Goal: Information Seeking & Learning: Learn about a topic

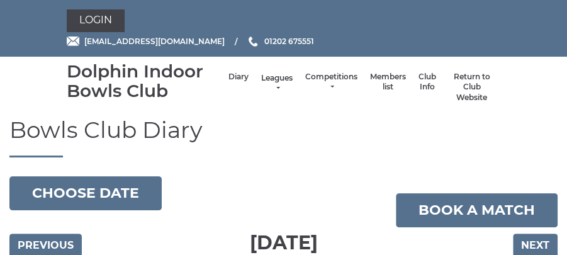
click at [280, 86] on link "Leagues" at bounding box center [276, 83] width 31 height 21
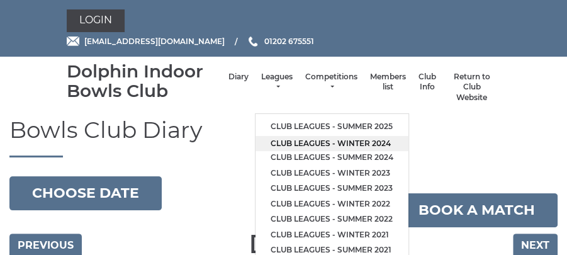
click at [310, 144] on link "Club leagues - Winter 2024" at bounding box center [332, 144] width 153 height 16
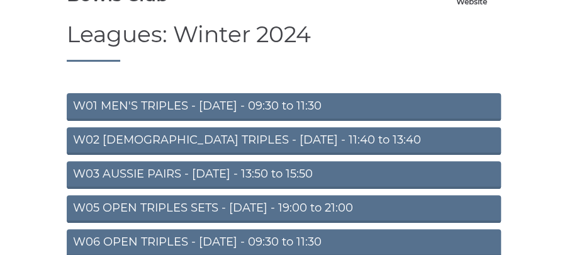
scroll to position [157, 0]
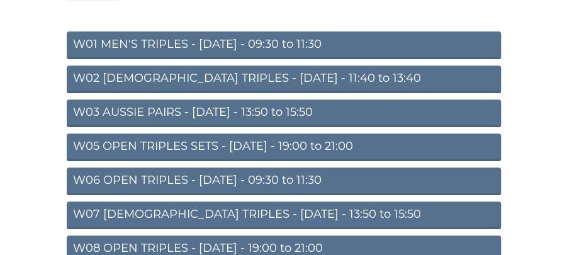
click at [311, 109] on link "W03 AUSSIE PAIRS - Monday - 13:50 to 15:50" at bounding box center [284, 113] width 434 height 28
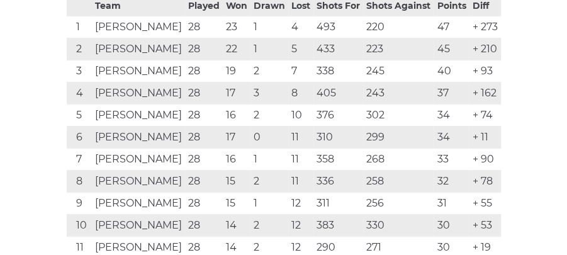
scroll to position [348, 0]
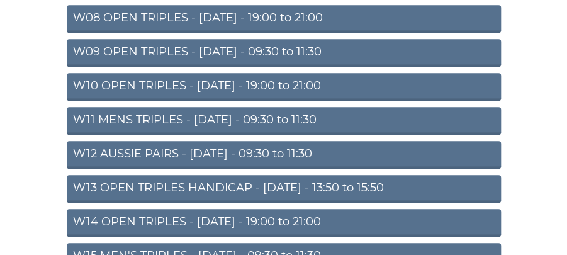
scroll to position [399, 0]
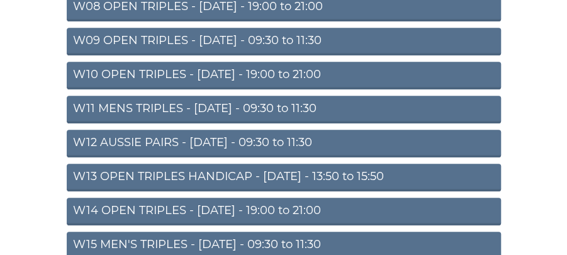
click at [362, 174] on link "W13 OPEN TRIPLES HANDICAP - Thursday - 13:50 to 15:50" at bounding box center [284, 178] width 434 height 28
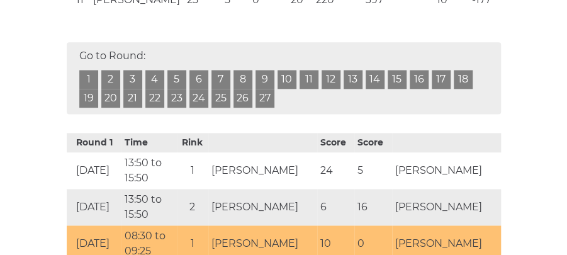
scroll to position [573, 0]
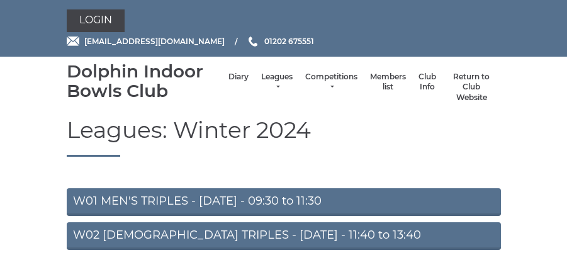
scroll to position [394, 0]
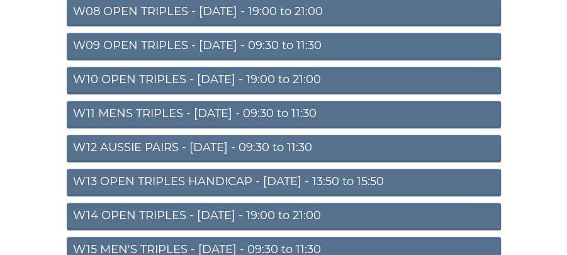
drag, startPoint x: 313, startPoint y: 133, endPoint x: 374, endPoint y: 166, distance: 69.0
click at [374, 166] on div "W01 MEN'S TRIPLES - Monday - 09:30 to 11:30 W02 LADIES TRIPLES - Monday - 11:40…" at bounding box center [283, 101] width 453 height 612
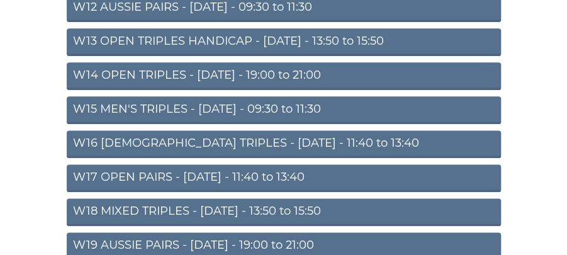
scroll to position [585, 0]
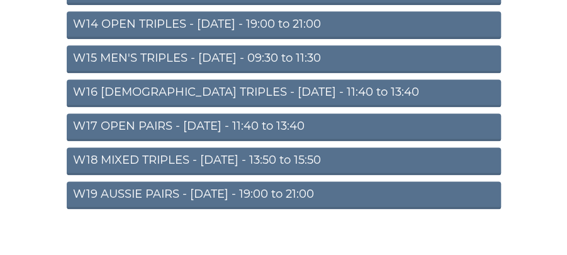
click at [296, 161] on link "W18 MIXED TRIPLES - Friday - 13:50 to 15:50" at bounding box center [284, 161] width 434 height 28
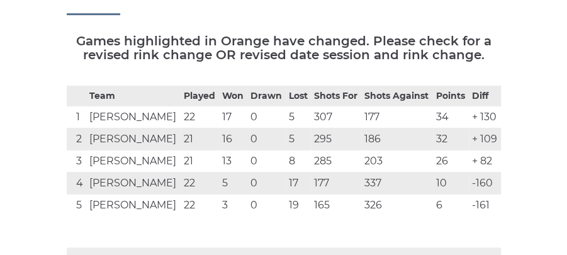
scroll to position [247, 0]
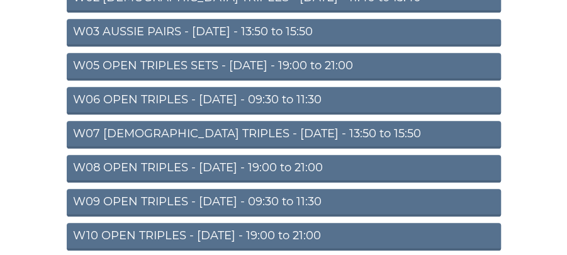
scroll to position [215, 0]
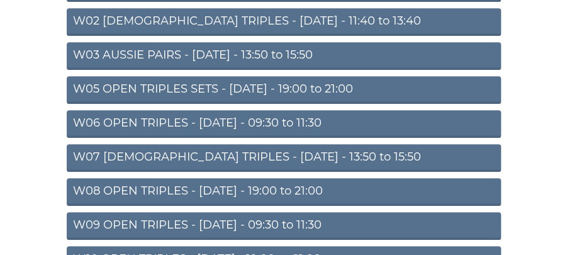
click at [309, 52] on link "W03 AUSSIE PAIRS - [DATE] - 13:50 to 15:50" at bounding box center [284, 56] width 434 height 28
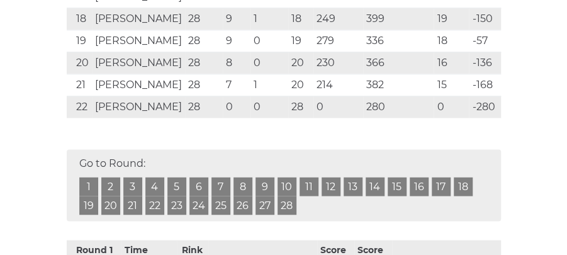
scroll to position [698, 0]
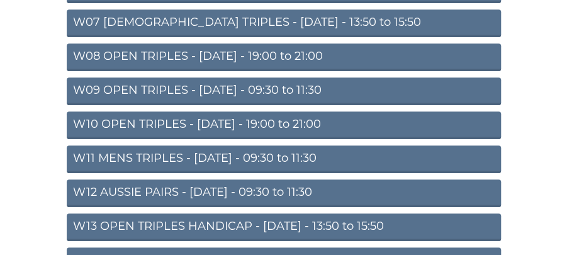
scroll to position [383, 0]
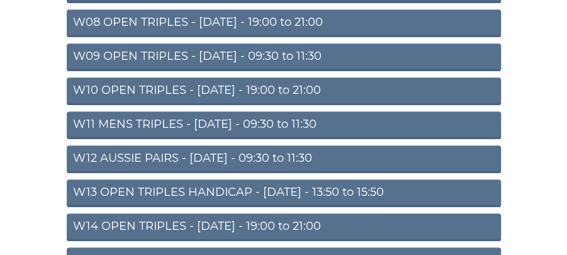
click at [370, 188] on link "W13 OPEN TRIPLES HANDICAP - Thursday - 13:50 to 15:50" at bounding box center [284, 193] width 434 height 28
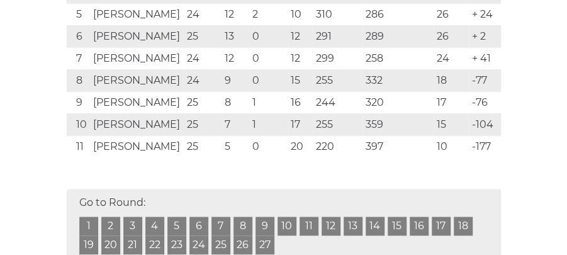
scroll to position [432, 0]
